Goal: Task Accomplishment & Management: Manage account settings

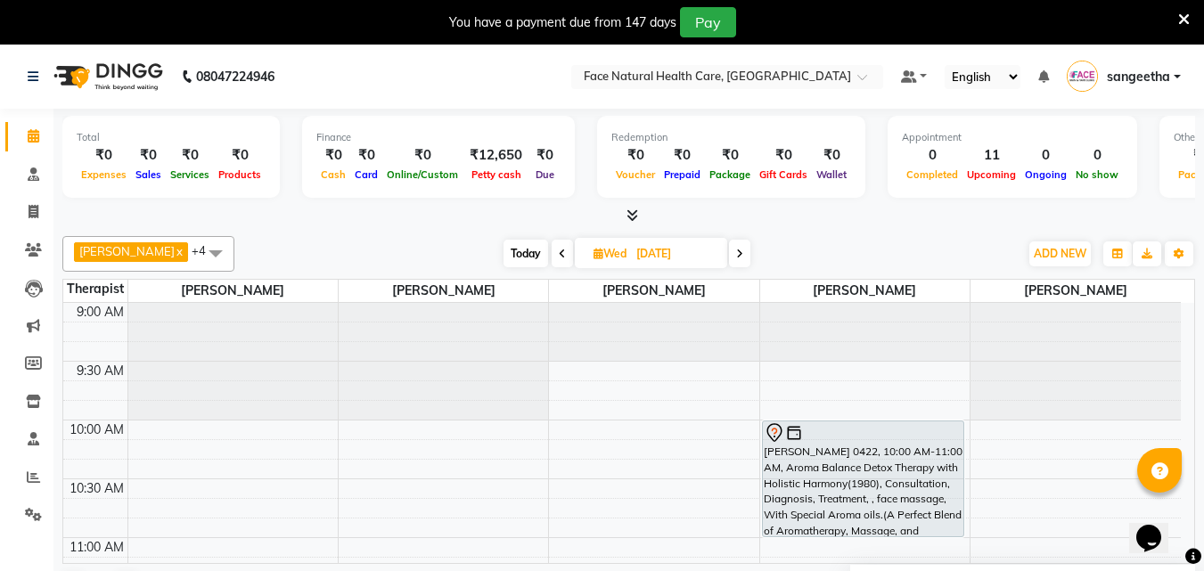
click at [559, 254] on icon at bounding box center [562, 254] width 7 height 11
type input "02-09-2025"
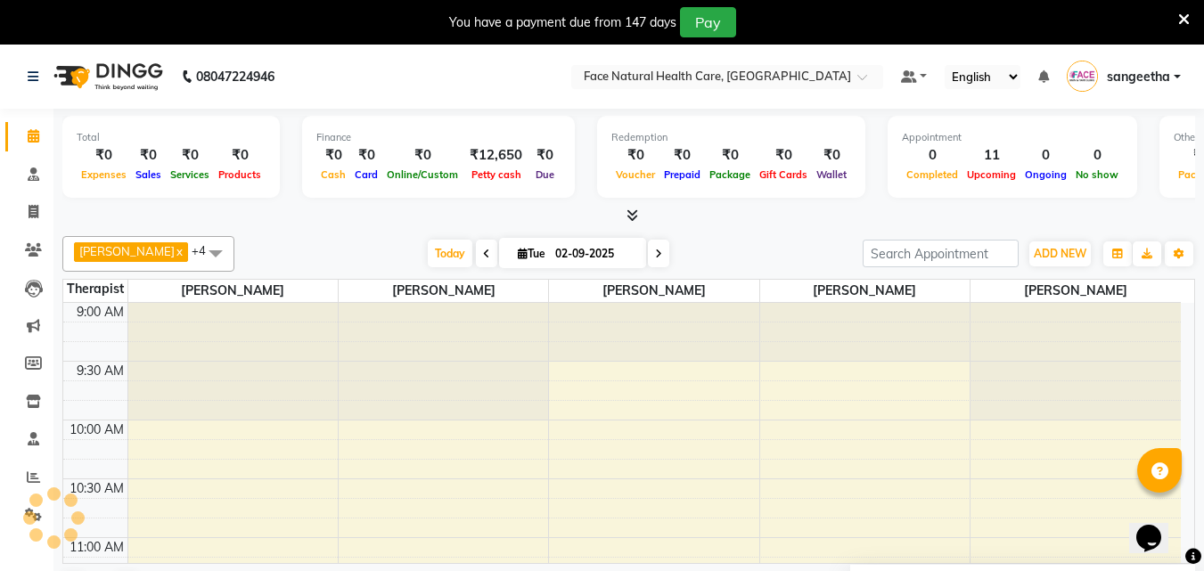
scroll to position [236, 0]
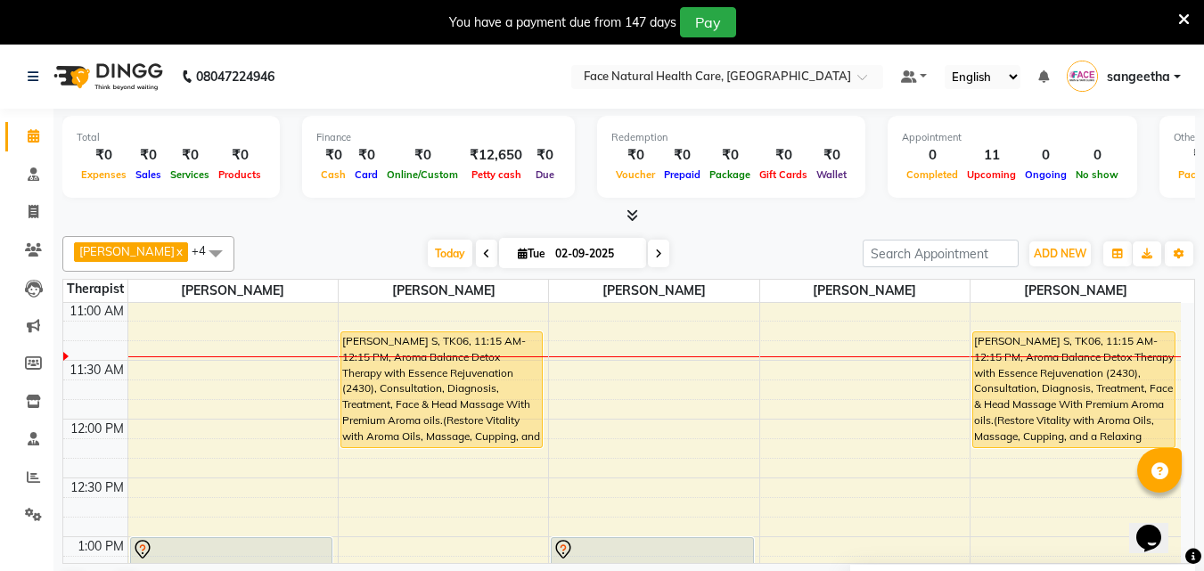
click at [1083, 377] on div "[PERSON_NAME] S, TK06, 11:15 AM-12:15 PM, Aroma Balance Detox Therapy with Esse…" at bounding box center [1073, 389] width 201 height 115
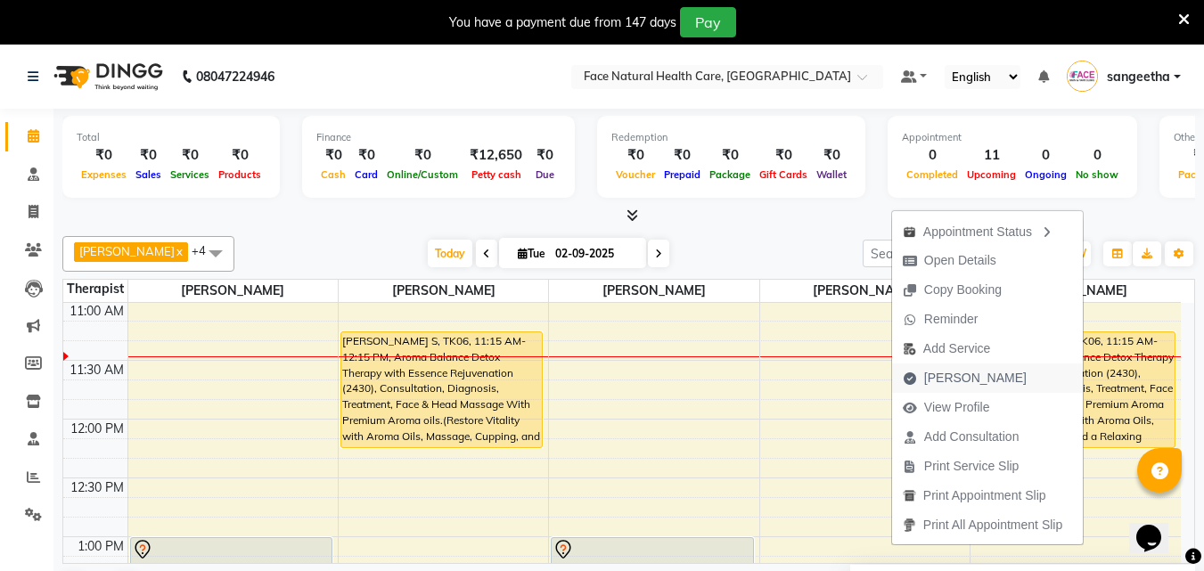
click at [968, 378] on span "[PERSON_NAME]" at bounding box center [975, 378] width 102 height 19
select select "service"
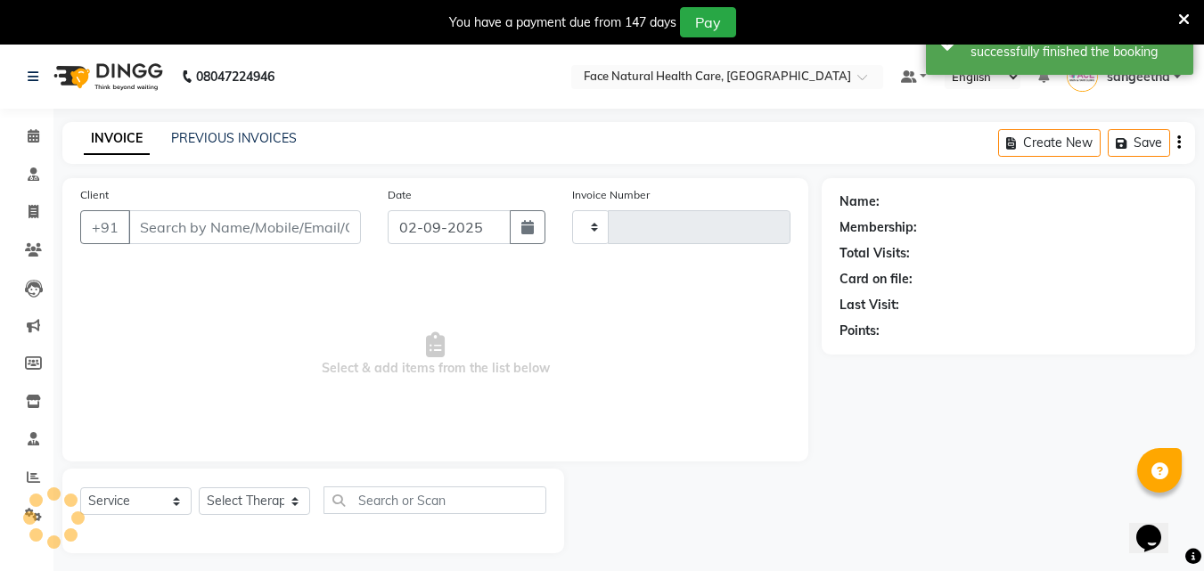
type input "1257"
select select "5675"
type input "9952665894"
select select "50221"
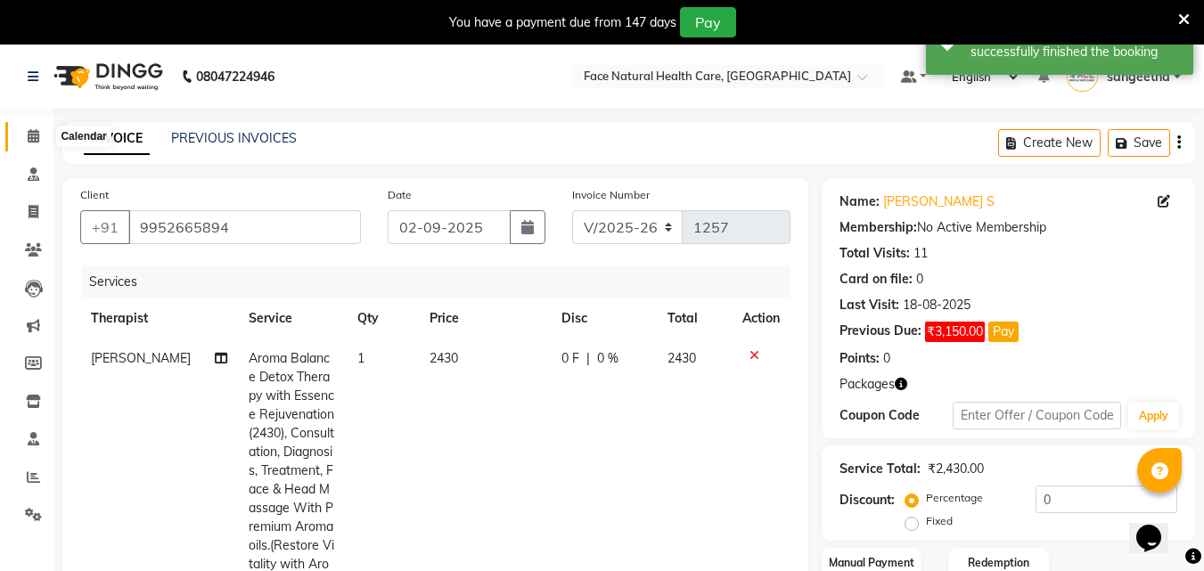
click at [37, 138] on icon at bounding box center [34, 135] width 12 height 13
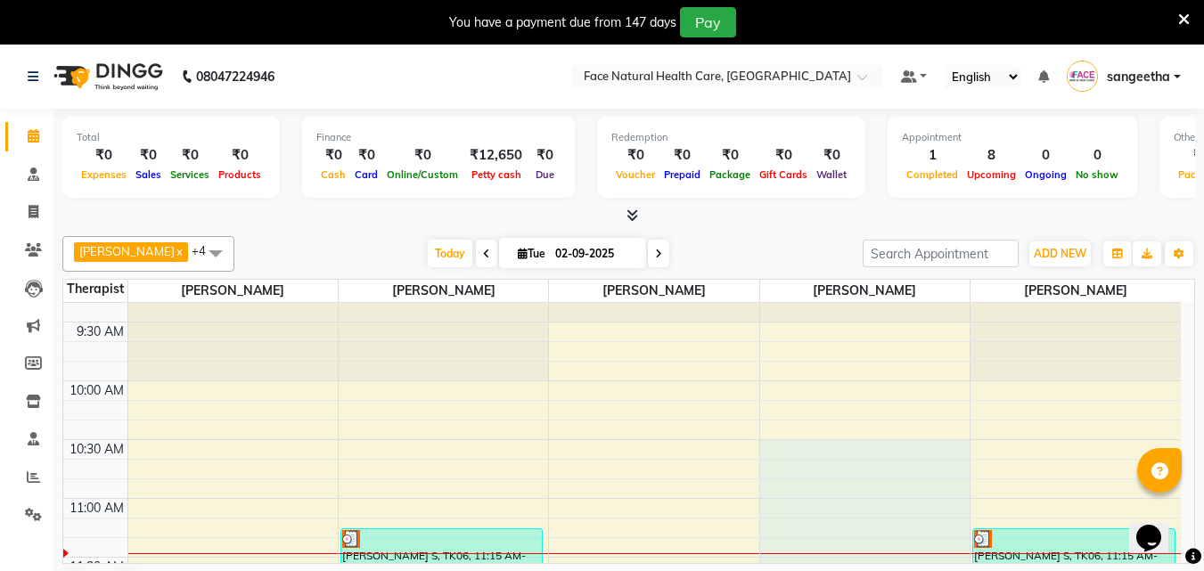
drag, startPoint x: 818, startPoint y: 481, endPoint x: 823, endPoint y: 557, distance: 75.9
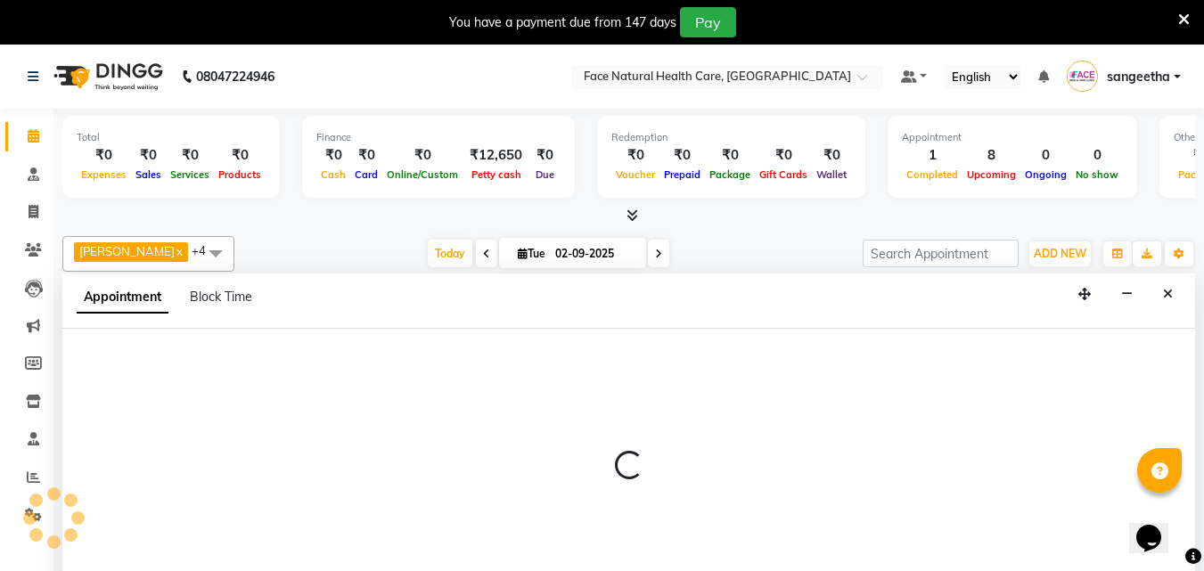
select select "38864"
select select "630"
select select "tentative"
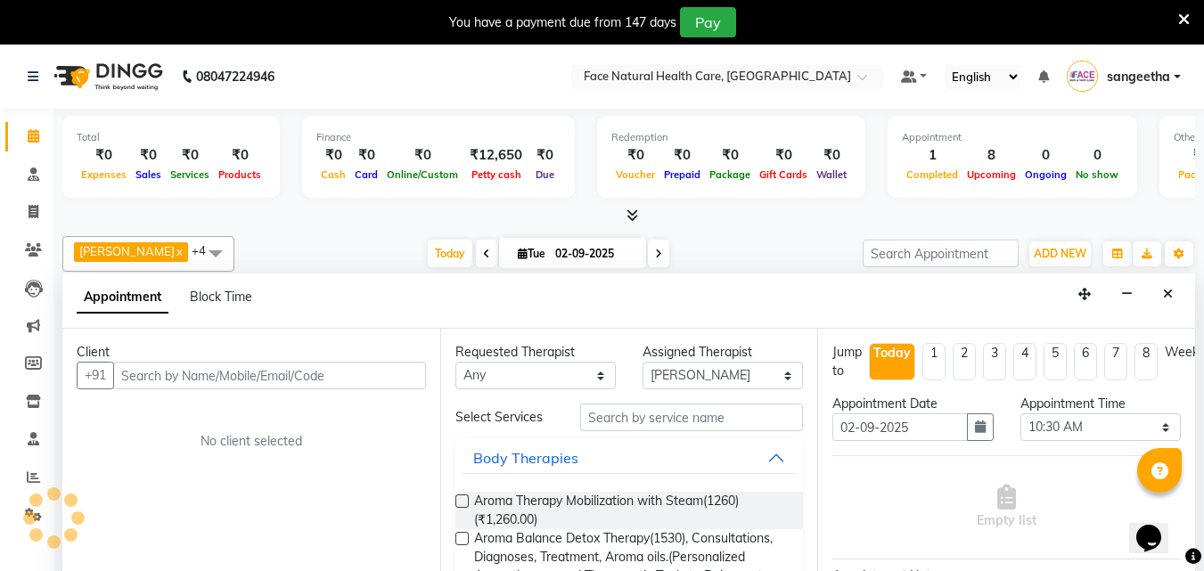
scroll to position [45, 0]
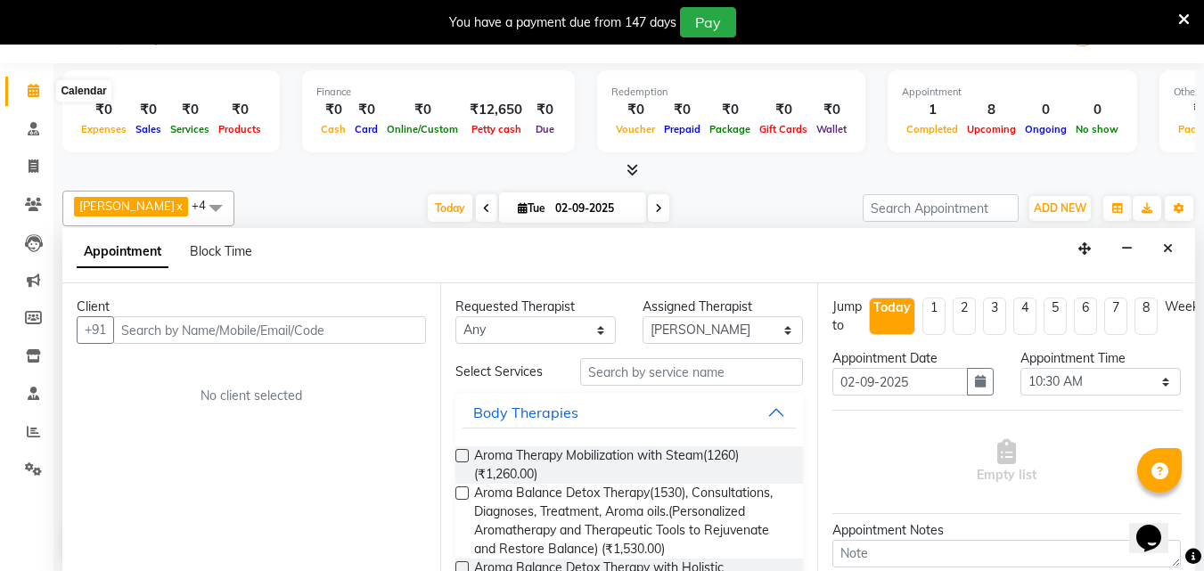
click at [36, 94] on icon at bounding box center [34, 90] width 12 height 13
click at [32, 129] on icon at bounding box center [34, 128] width 12 height 13
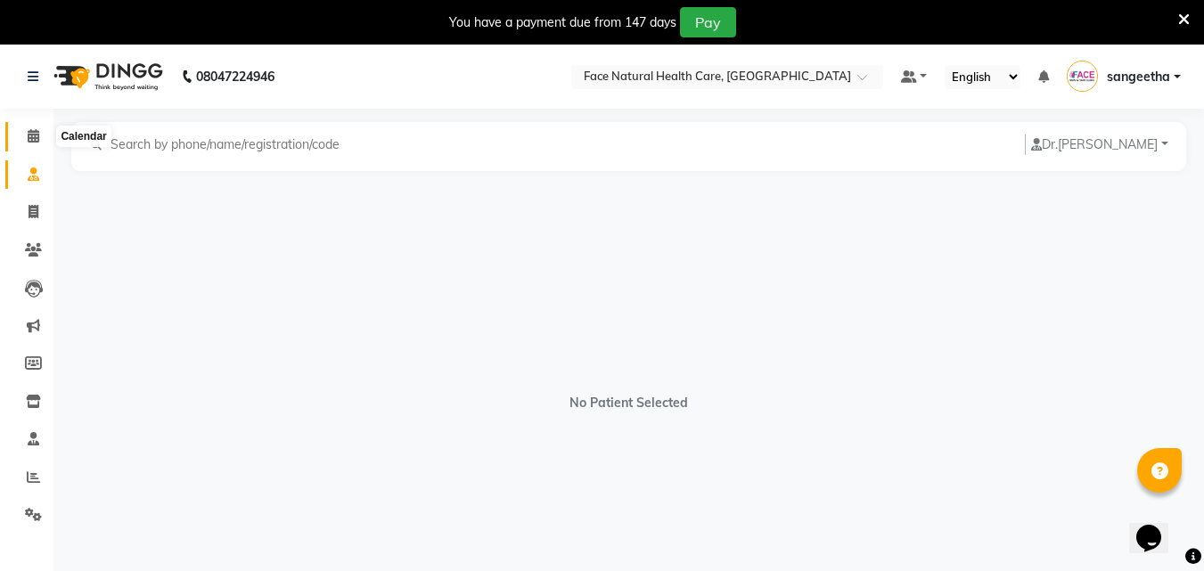
click at [32, 137] on icon at bounding box center [34, 135] width 12 height 13
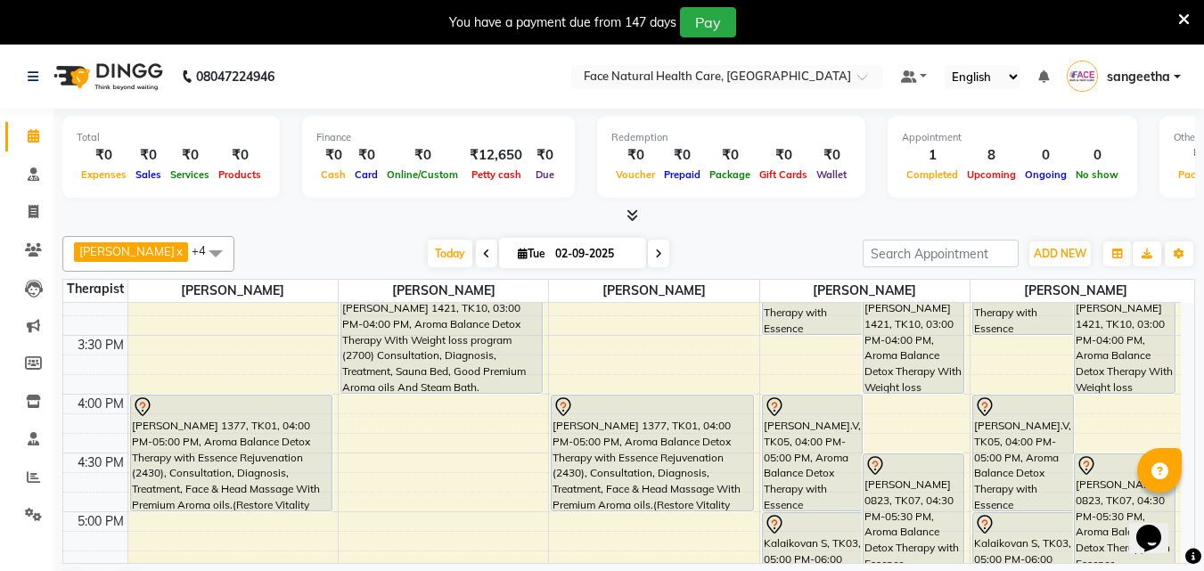
scroll to position [740, 0]
